Goal: Task Accomplishment & Management: Use online tool/utility

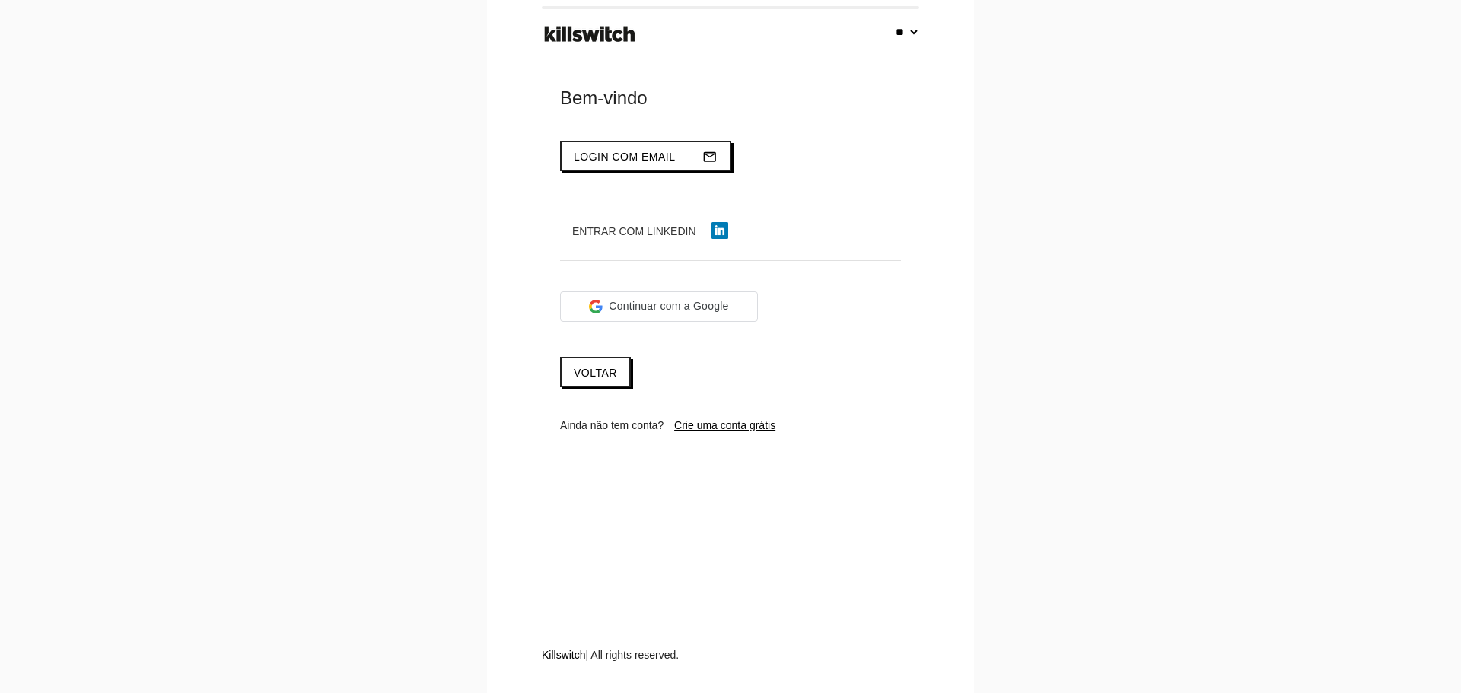
select select "**"
type input "**********"
click at [619, 148] on button "Login com email mail_outline" at bounding box center [645, 156] width 171 height 30
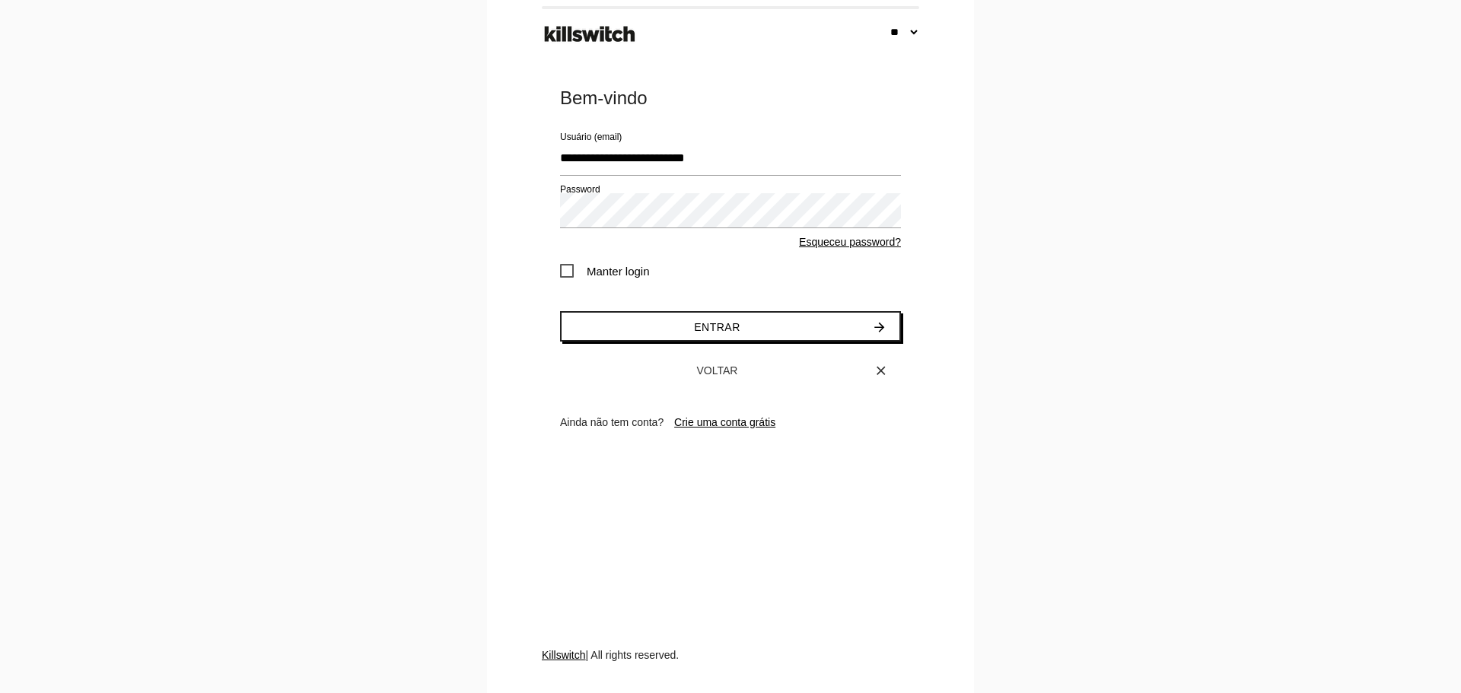
click at [618, 272] on span "Manter login" at bounding box center [605, 271] width 90 height 19
click at [642, 326] on button "Entrar arrow_forward" at bounding box center [730, 326] width 341 height 30
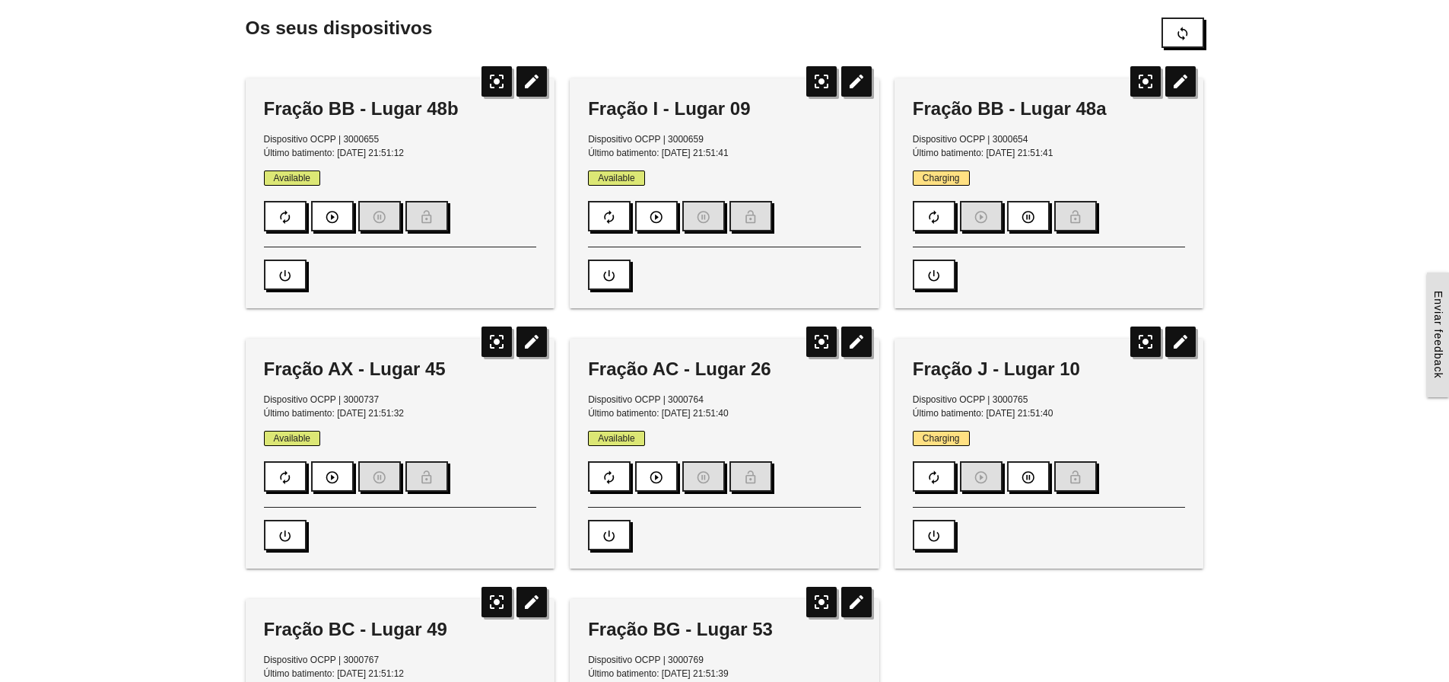
scroll to position [122, 0]
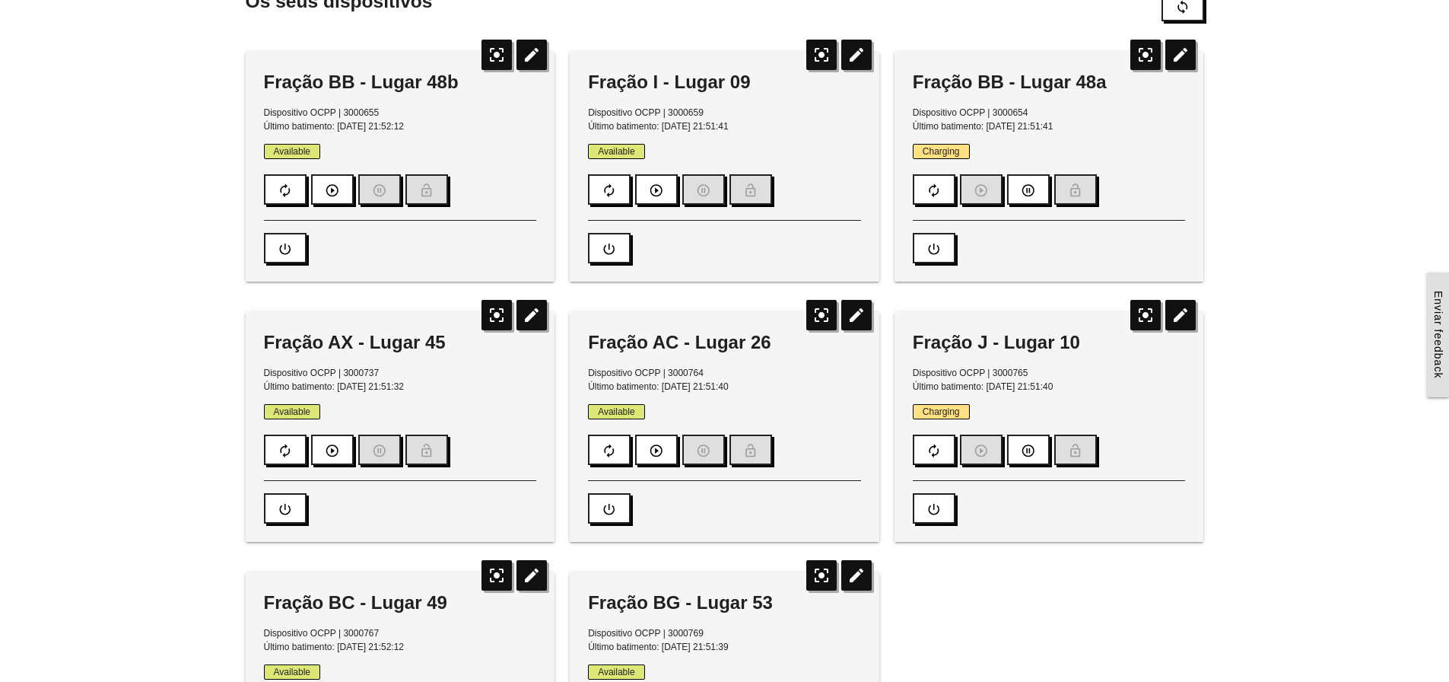
click at [916, 78] on div "Fração BB - Lugar 48a" at bounding box center [1049, 82] width 273 height 24
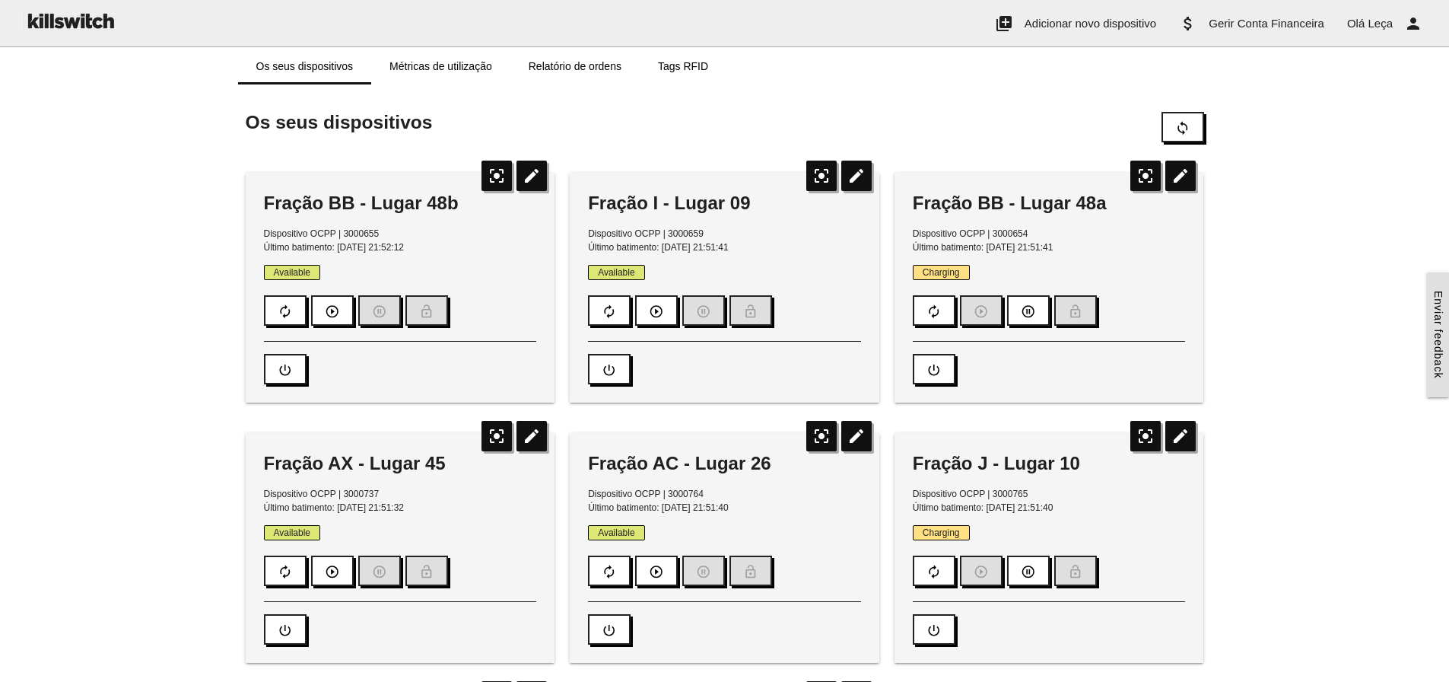
scroll to position [0, 0]
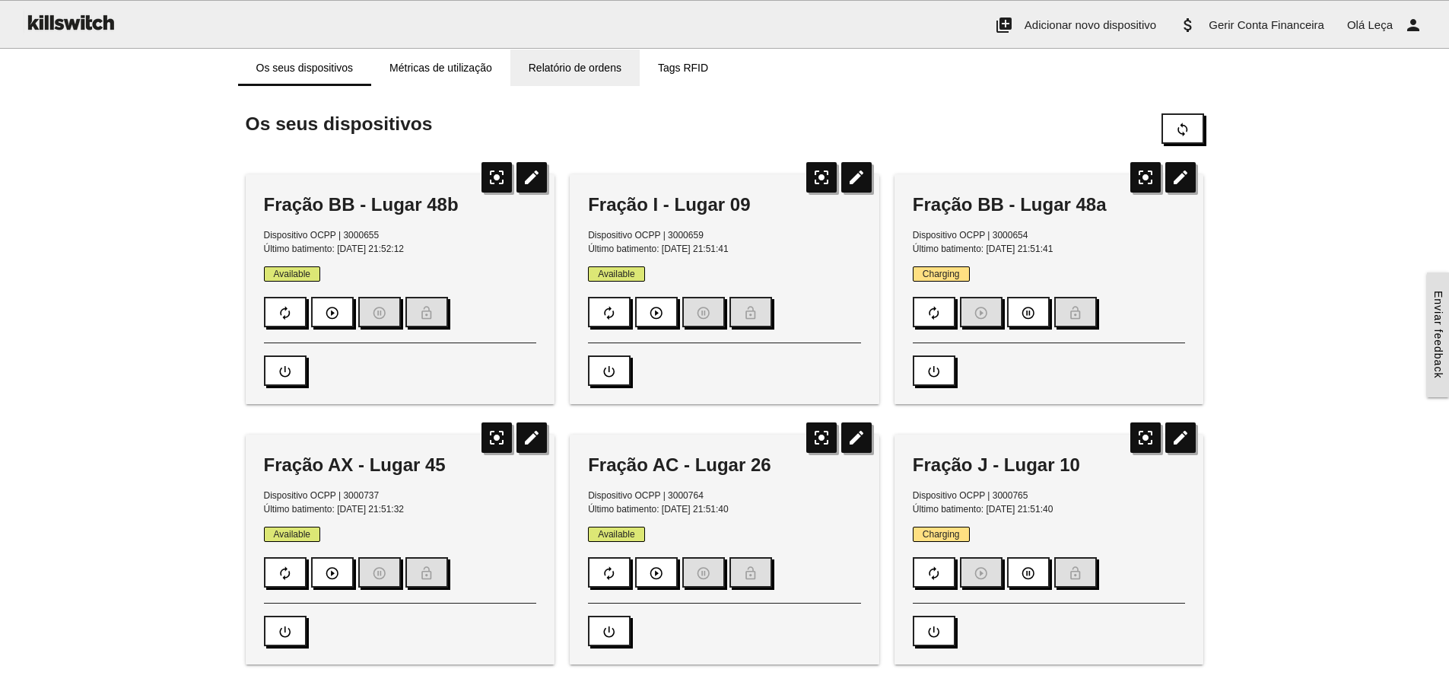
click at [544, 67] on link "Relatório de ordens" at bounding box center [574, 67] width 129 height 37
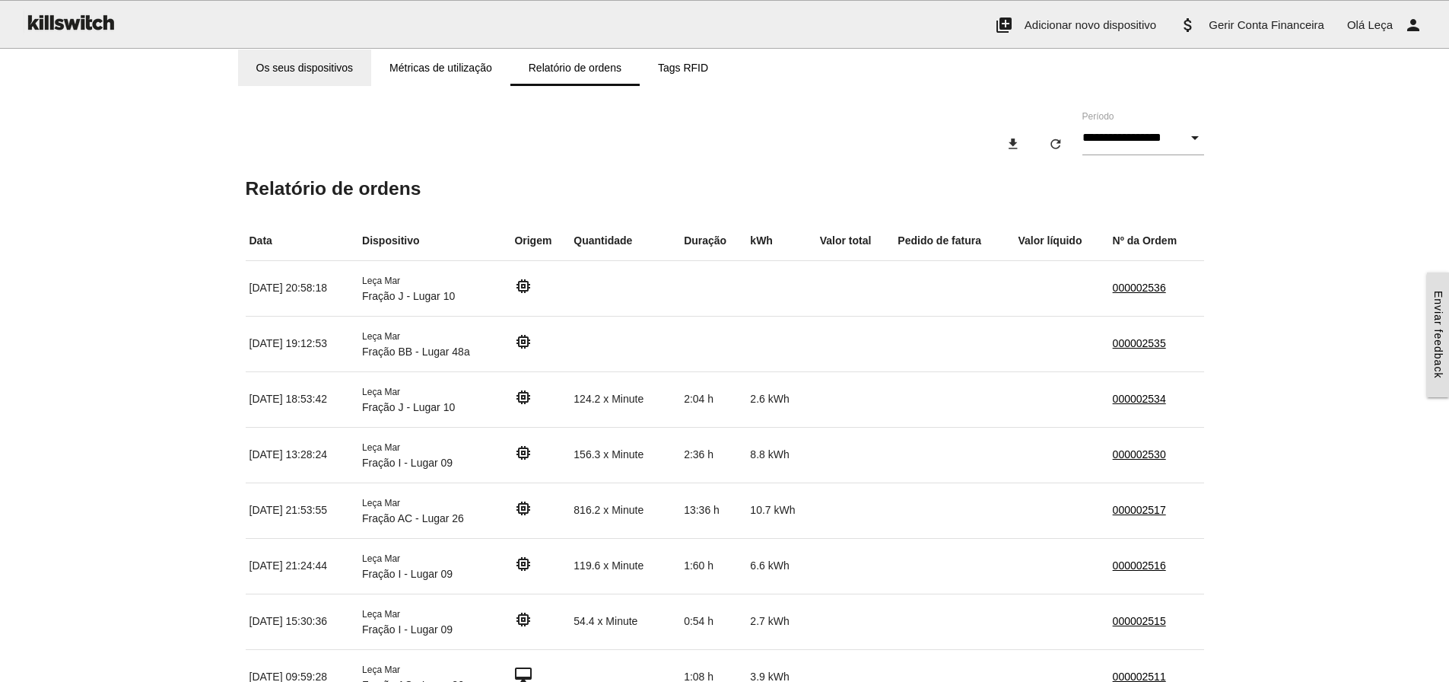
click at [328, 62] on link "Os seus dispositivos" at bounding box center [305, 67] width 134 height 37
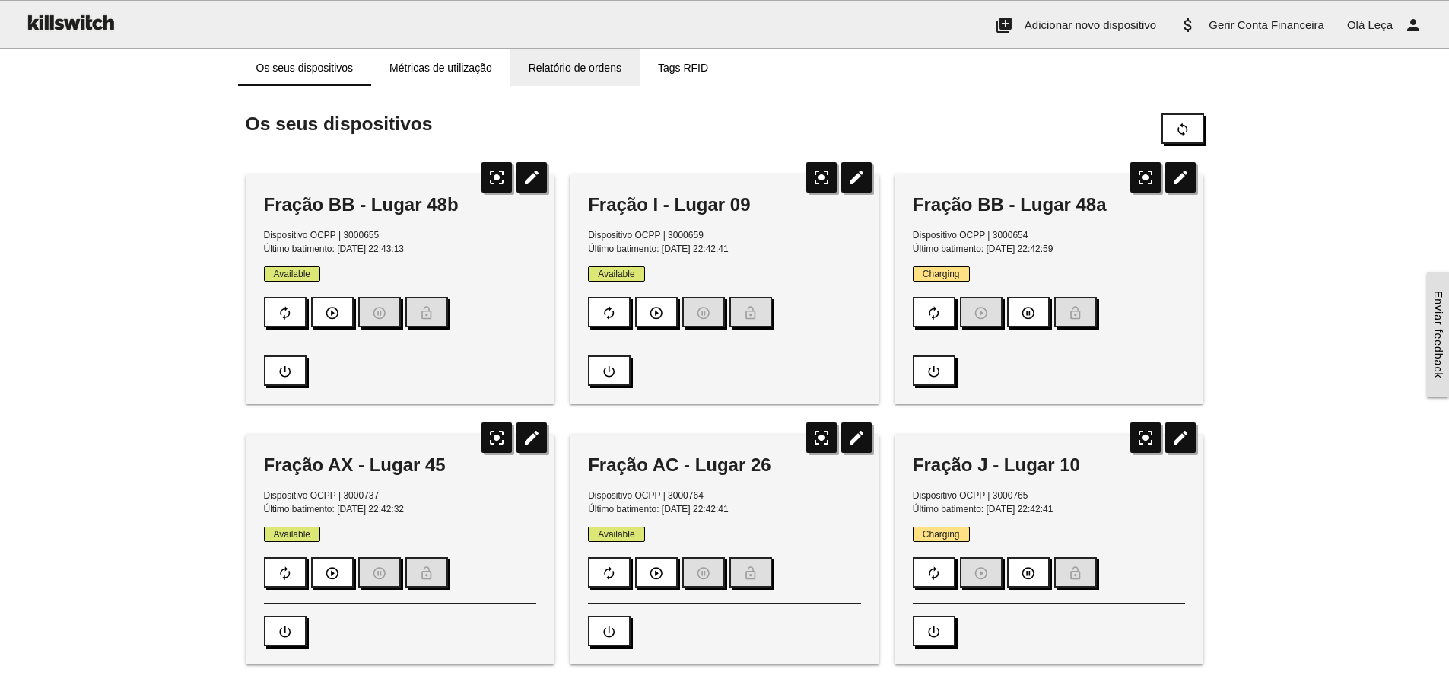
click at [570, 63] on link "Relatório de ordens" at bounding box center [574, 67] width 129 height 37
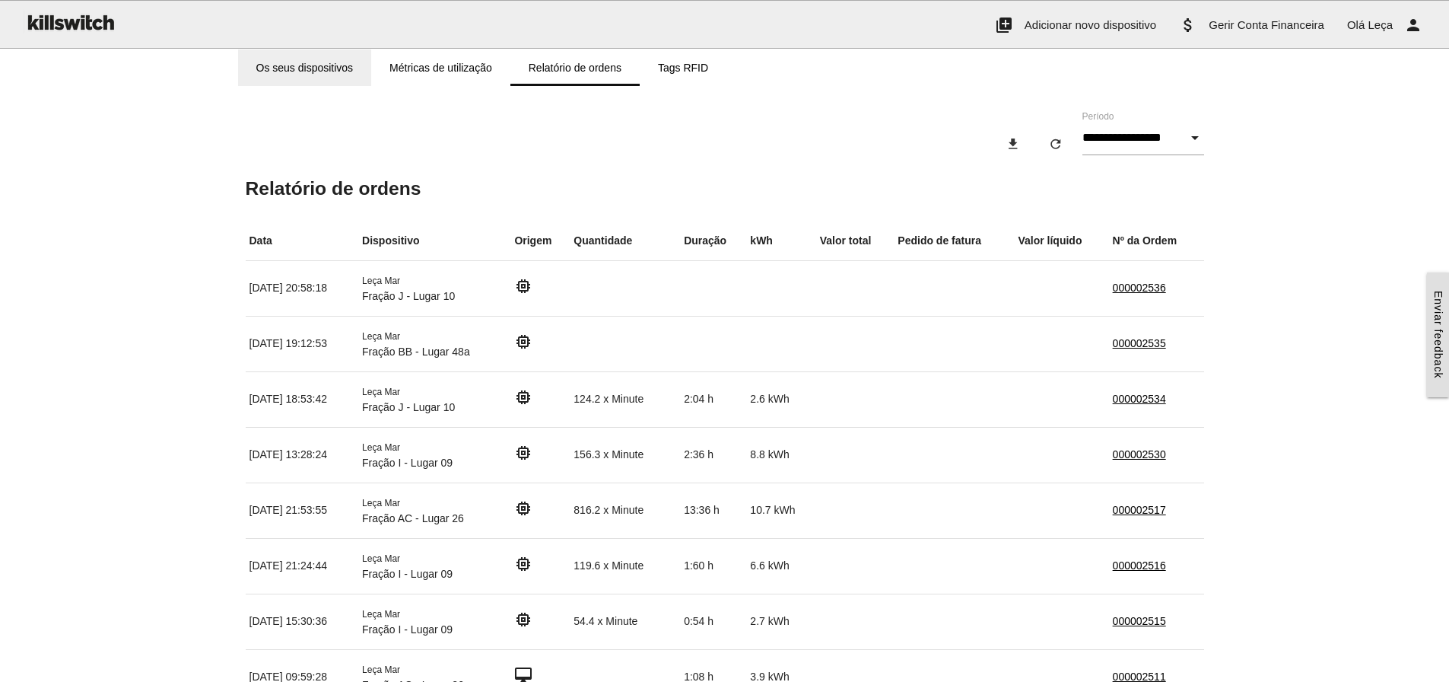
click at [314, 64] on link "Os seus dispositivos" at bounding box center [305, 67] width 134 height 37
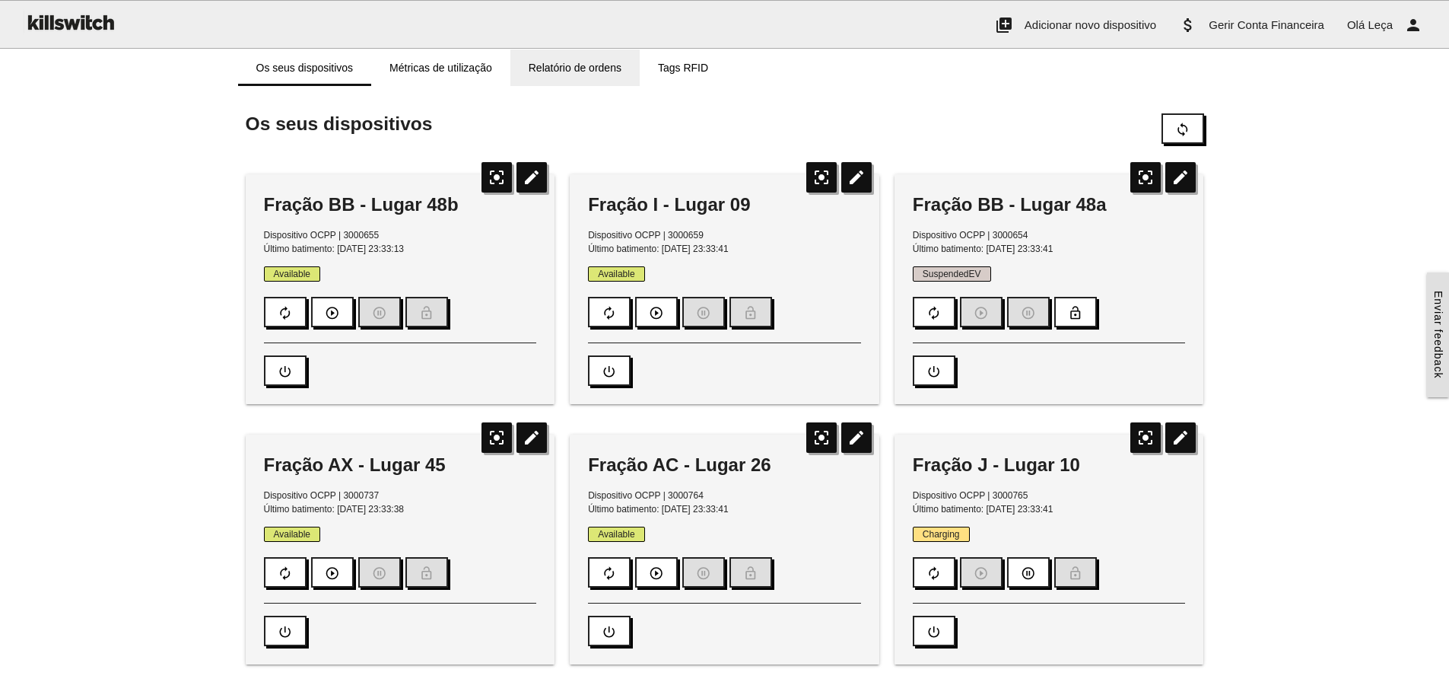
click at [569, 73] on link "Relatório de ordens" at bounding box center [574, 67] width 129 height 37
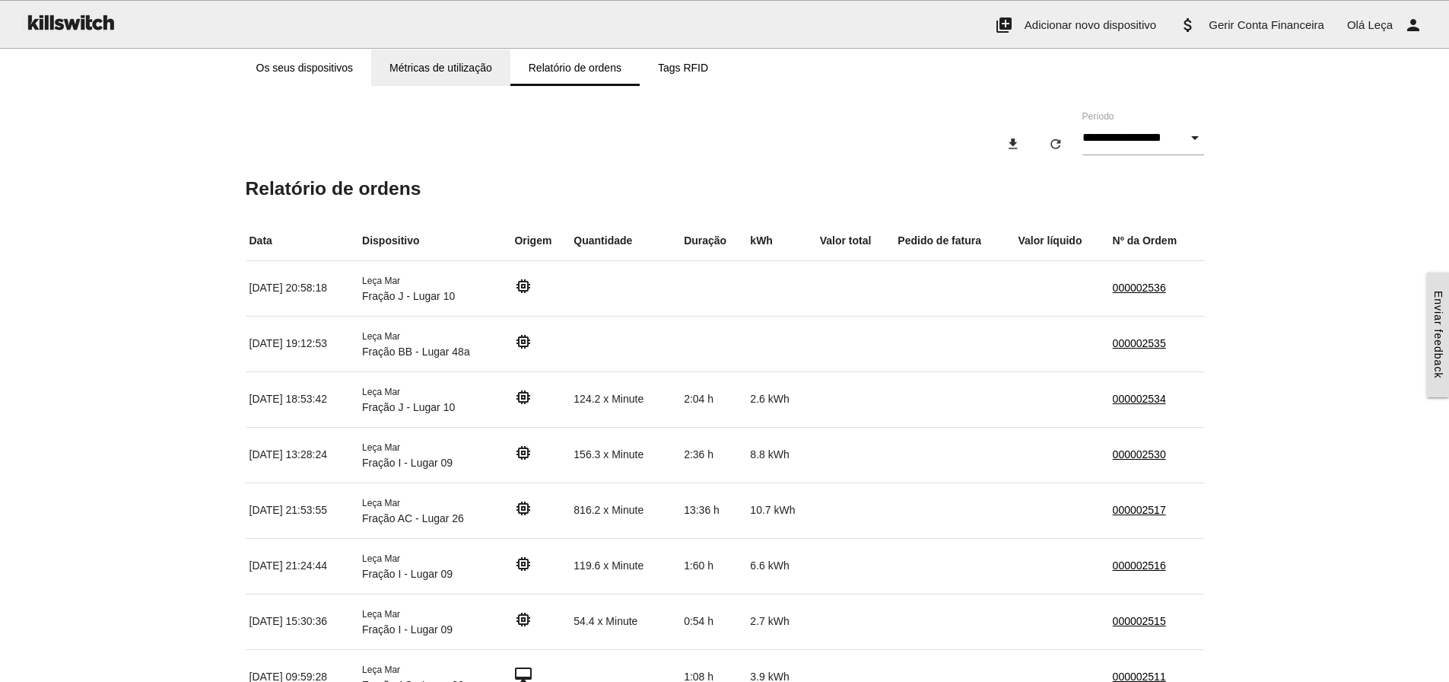
click at [405, 61] on link "Métricas de utilização" at bounding box center [440, 67] width 139 height 37
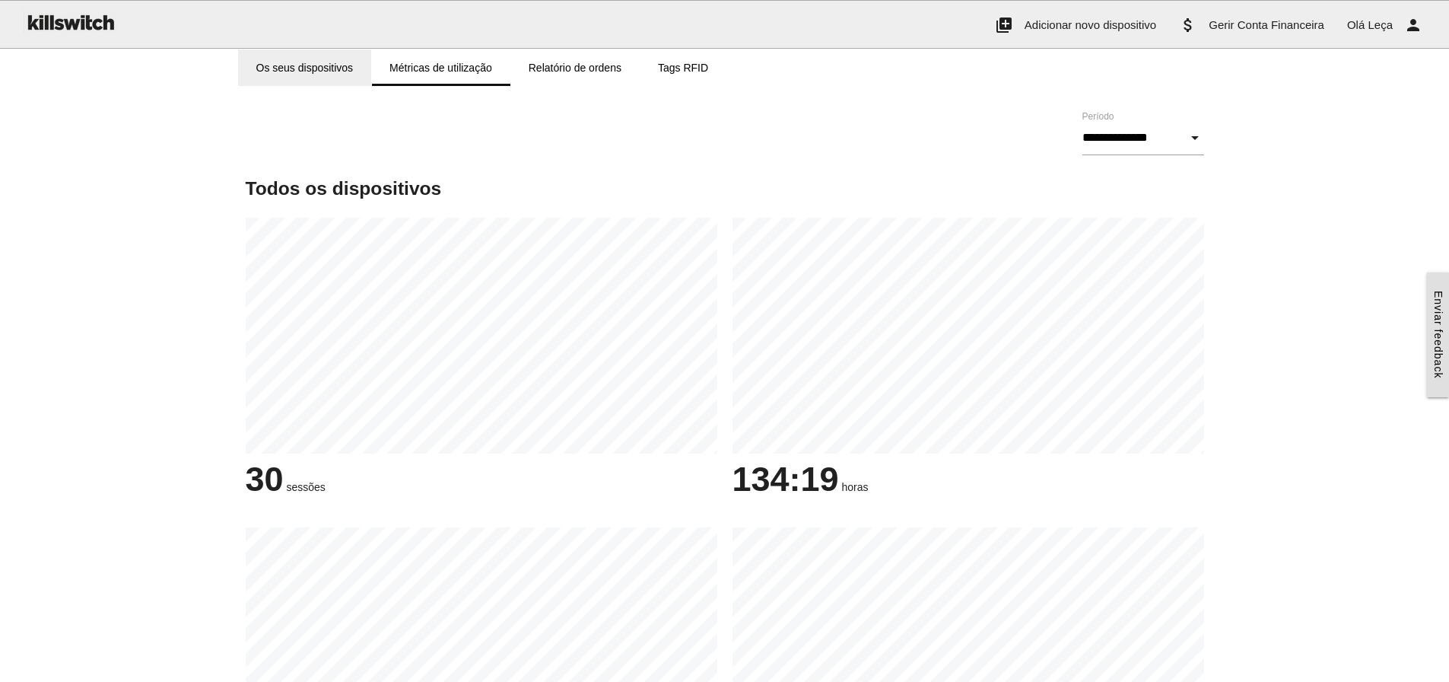
click at [328, 61] on link "Os seus dispositivos" at bounding box center [305, 67] width 134 height 37
